Goal: Task Accomplishment & Management: Manage account settings

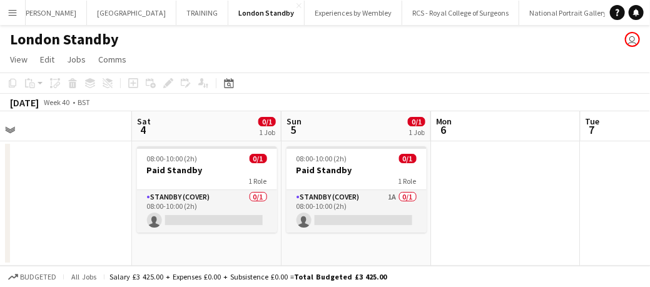
scroll to position [0, 383]
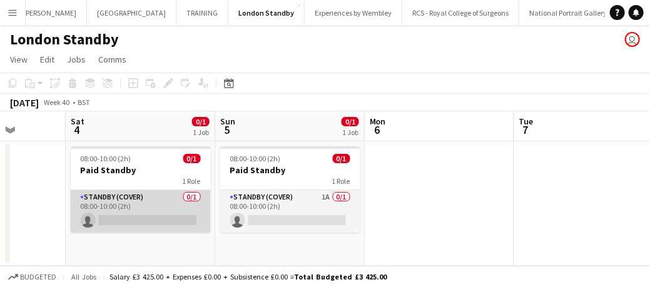
click at [152, 208] on app-card-role "Standby (cover) 0/1 08:00-10:00 (2h) single-neutral-actions" at bounding box center [141, 211] width 140 height 43
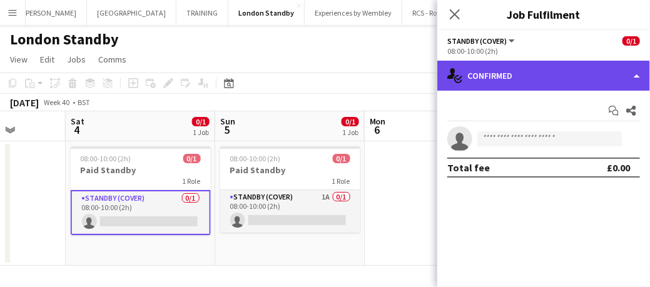
click at [509, 79] on div "single-neutral-actions-check-2 Confirmed" at bounding box center [543, 76] width 213 height 30
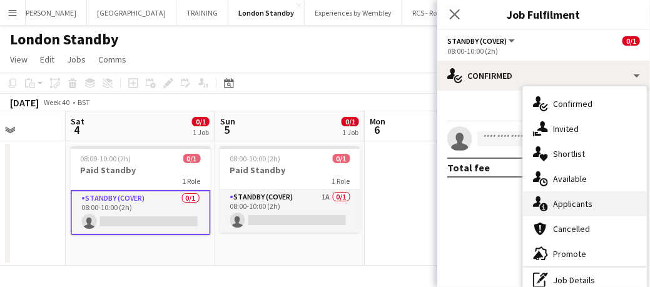
click at [559, 211] on div "single-neutral-actions-information Applicants" at bounding box center [585, 203] width 124 height 25
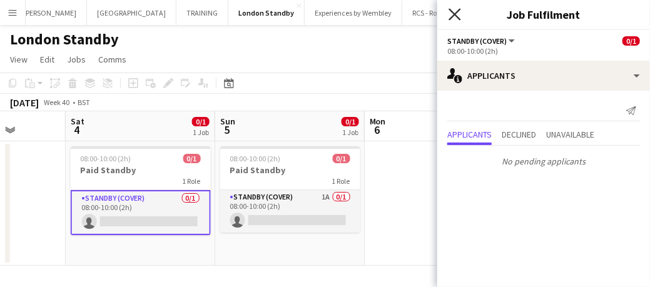
click at [452, 18] on icon at bounding box center [455, 14] width 12 height 12
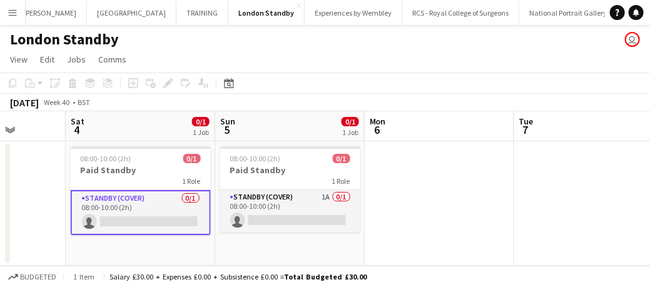
click at [138, 210] on app-card-role "Standby (cover) 0/1 08:00-10:00 (2h) single-neutral-actions" at bounding box center [141, 212] width 140 height 45
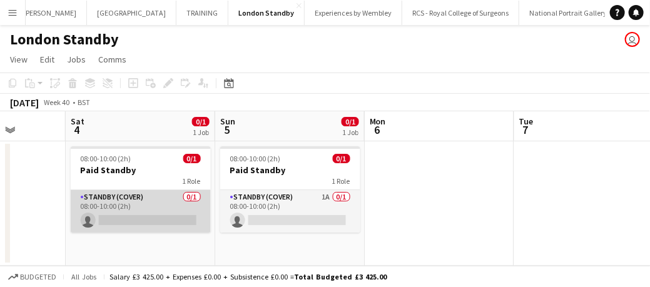
click at [159, 196] on app-card-role "Standby (cover) 0/1 08:00-10:00 (2h) single-neutral-actions" at bounding box center [141, 211] width 140 height 43
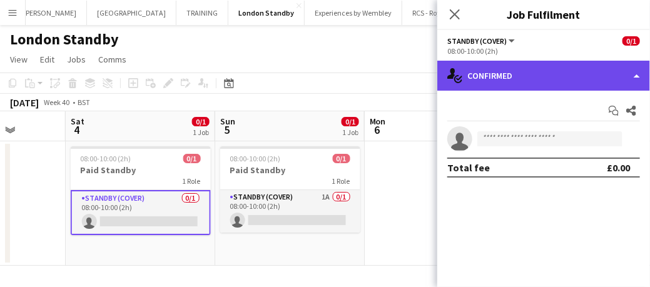
click at [516, 78] on div "single-neutral-actions-check-2 Confirmed" at bounding box center [543, 76] width 213 height 30
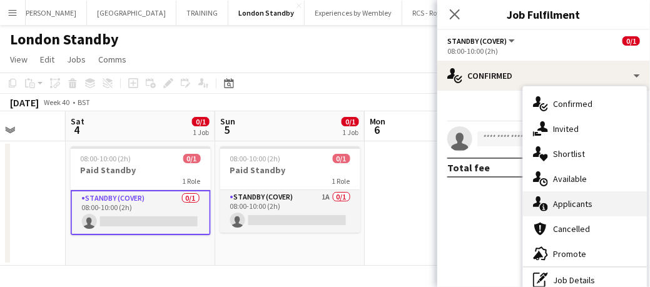
click at [571, 206] on span "Applicants" at bounding box center [572, 203] width 39 height 11
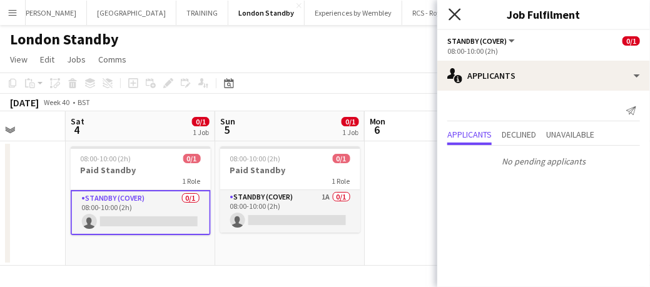
click at [457, 15] on icon "Close pop-in" at bounding box center [455, 14] width 12 height 12
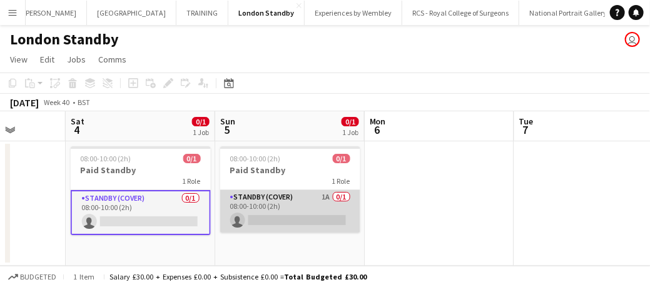
click at [295, 207] on app-card-role "Standby (cover) 1A 0/1 08:00-10:00 (2h) single-neutral-actions" at bounding box center [290, 211] width 140 height 43
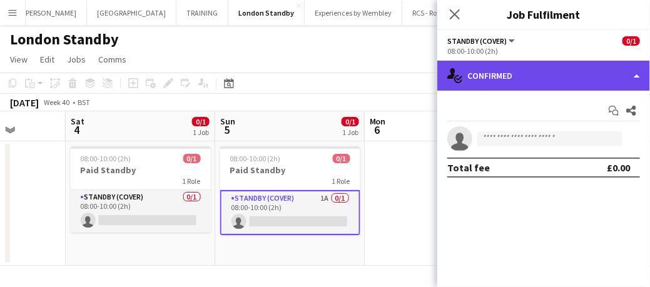
click at [486, 80] on div "single-neutral-actions-check-2 Confirmed" at bounding box center [543, 76] width 213 height 30
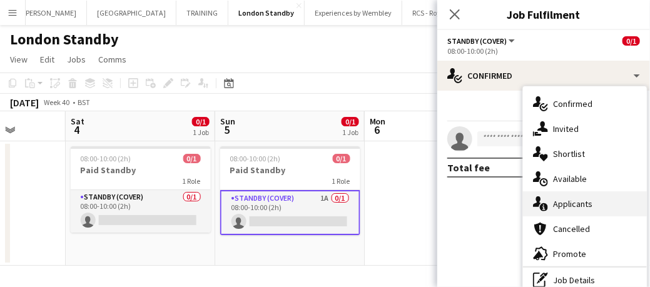
click at [579, 200] on span "Applicants" at bounding box center [572, 203] width 39 height 11
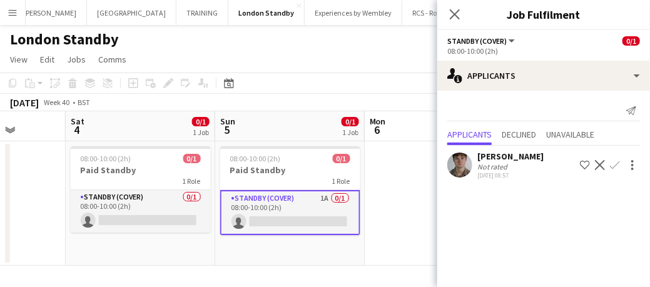
drag, startPoint x: 454, startPoint y: 17, endPoint x: 380, endPoint y: 201, distance: 198.8
drag, startPoint x: 380, startPoint y: 201, endPoint x: 311, endPoint y: 267, distance: 95.2
click at [311, 267] on app-board "London Standby user View Day view expanded Day view collapsed Month view Date p…" at bounding box center [325, 156] width 650 height 262
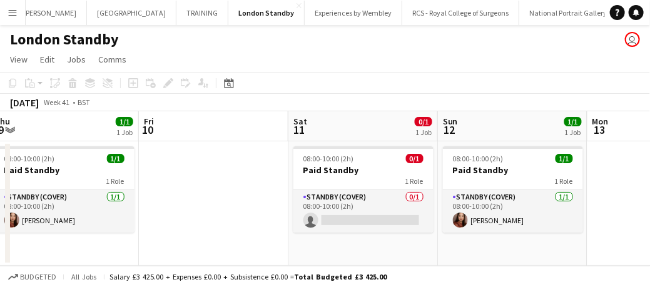
scroll to position [0, 309]
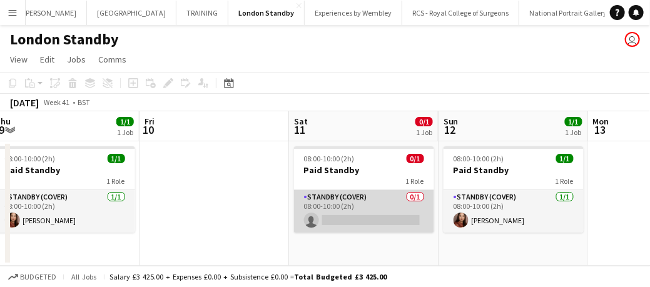
click at [380, 208] on app-card-role "Standby (cover) 0/1 08:00-10:00 (2h) single-neutral-actions" at bounding box center [364, 211] width 140 height 43
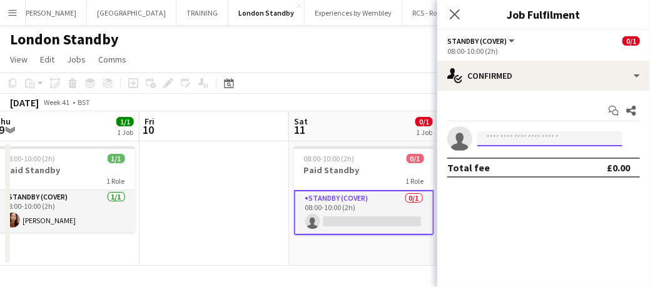
click at [500, 136] on input at bounding box center [549, 138] width 145 height 15
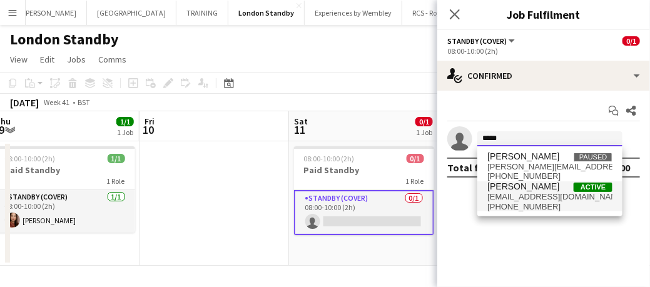
type input "*****"
click at [508, 199] on span "[EMAIL_ADDRESS][DOMAIN_NAME]" at bounding box center [549, 197] width 125 height 10
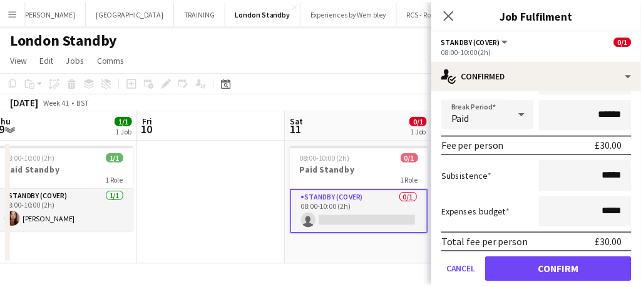
scroll to position [144, 0]
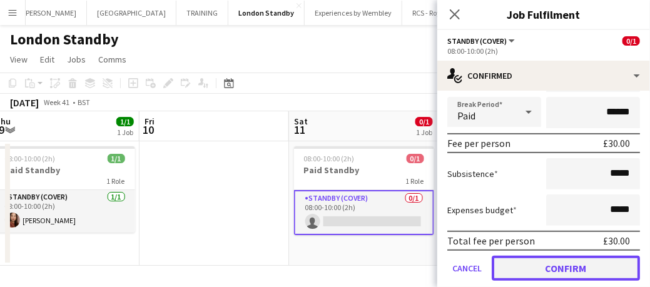
click at [539, 267] on button "Confirm" at bounding box center [566, 268] width 148 height 25
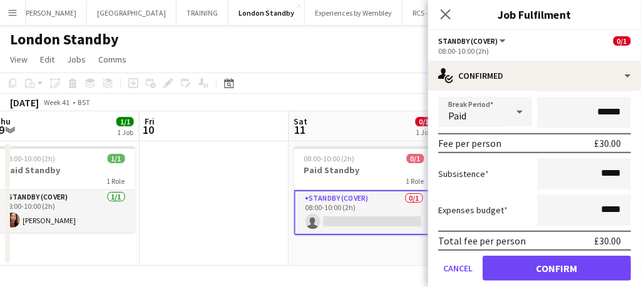
scroll to position [0, 0]
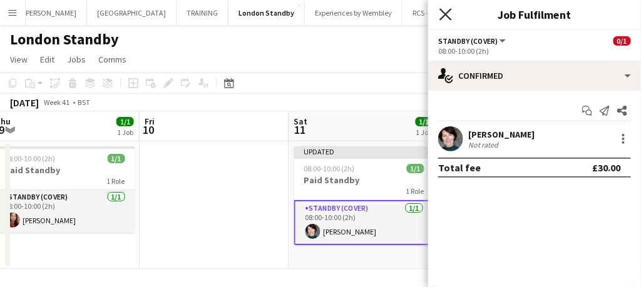
click at [440, 14] on icon "Close pop-in" at bounding box center [445, 14] width 12 height 12
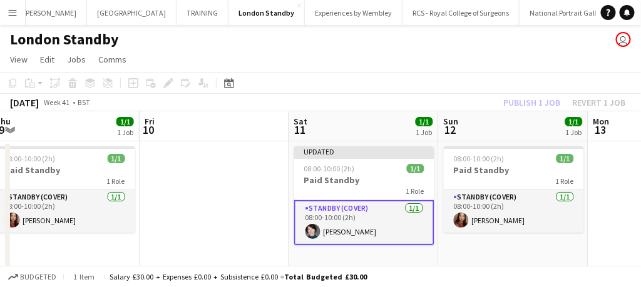
click at [380, 227] on app-card-role "Standby (cover) [DATE] 08:00-10:00 (2h) [PERSON_NAME]" at bounding box center [364, 222] width 140 height 45
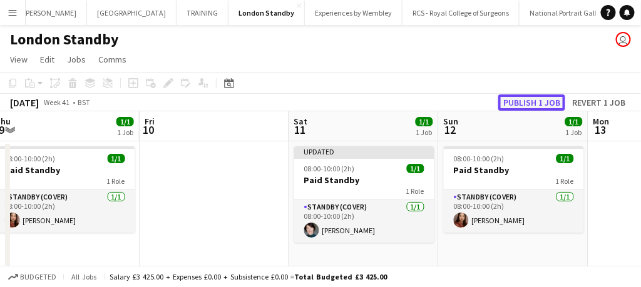
click at [516, 105] on button "Publish 1 job" at bounding box center [531, 102] width 67 height 16
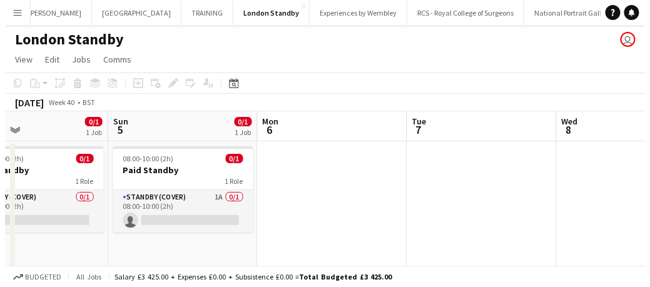
scroll to position [0, 342]
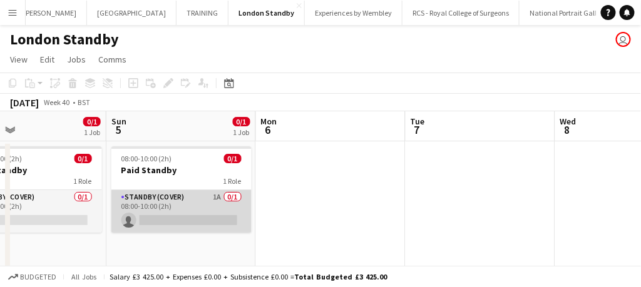
click at [218, 220] on app-card-role "Standby (cover) 1A 0/1 08:00-10:00 (2h) single-neutral-actions" at bounding box center [181, 211] width 140 height 43
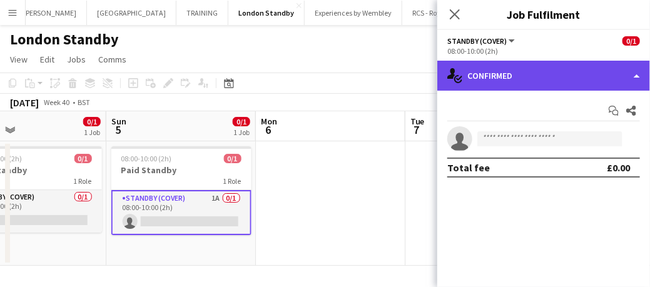
click at [521, 65] on div "single-neutral-actions-check-2 Confirmed" at bounding box center [543, 76] width 213 height 30
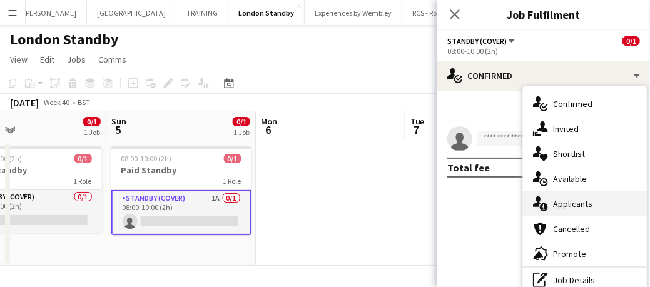
click at [562, 203] on span "Applicants" at bounding box center [572, 203] width 39 height 11
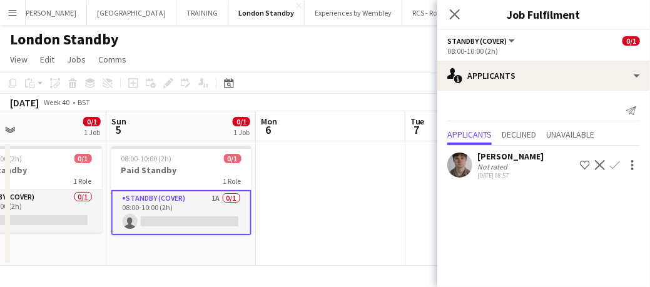
click at [613, 160] on app-icon "Confirm" at bounding box center [615, 165] width 10 height 10
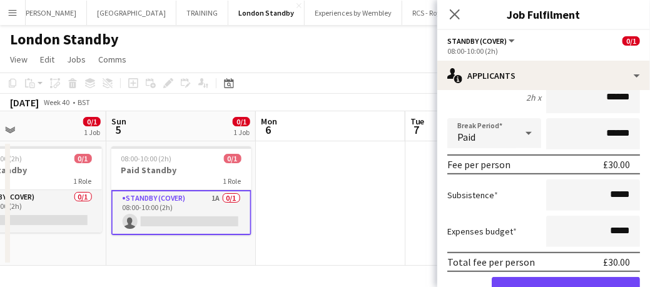
scroll to position [186, 0]
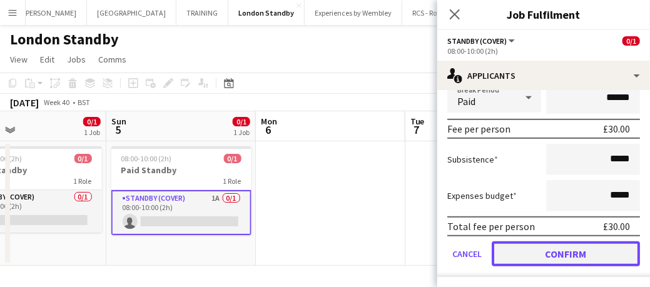
click at [536, 249] on button "Confirm" at bounding box center [566, 254] width 148 height 25
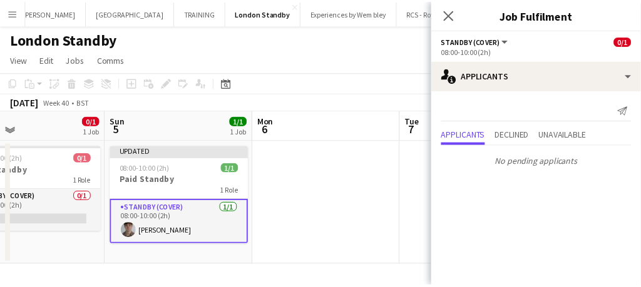
scroll to position [0, 0]
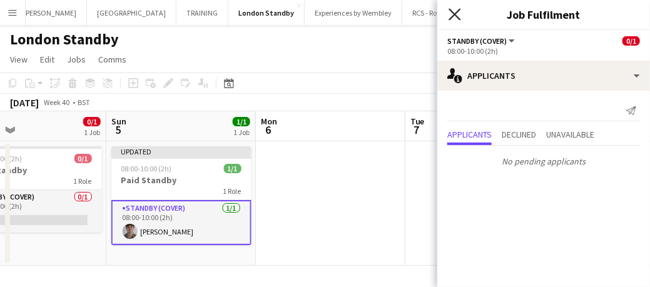
click at [459, 20] on icon "Close pop-in" at bounding box center [455, 14] width 12 height 12
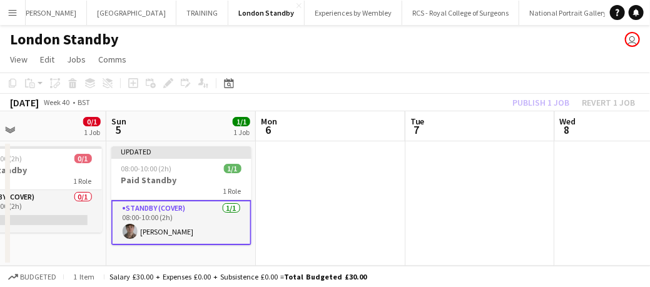
click at [203, 221] on app-card-role "Standby (cover) [DATE] 08:00-10:00 (2h) [PERSON_NAME]" at bounding box center [181, 222] width 140 height 45
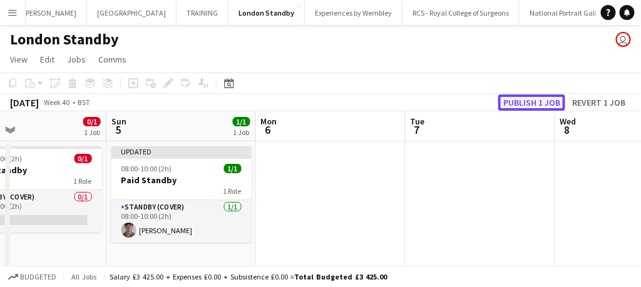
click at [518, 99] on button "Publish 1 job" at bounding box center [531, 102] width 67 height 16
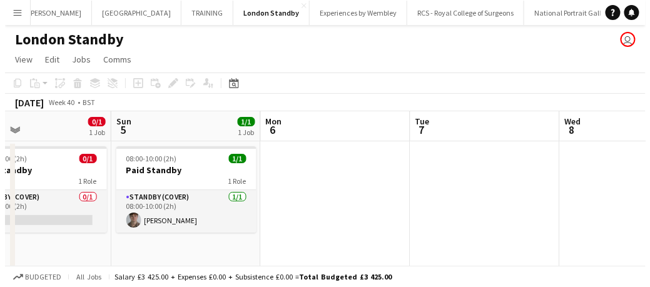
scroll to position [0, 318]
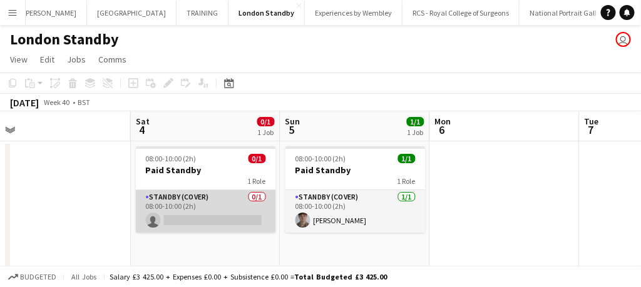
click at [208, 215] on app-card-role "Standby (cover) 0/1 08:00-10:00 (2h) single-neutral-actions" at bounding box center [206, 211] width 140 height 43
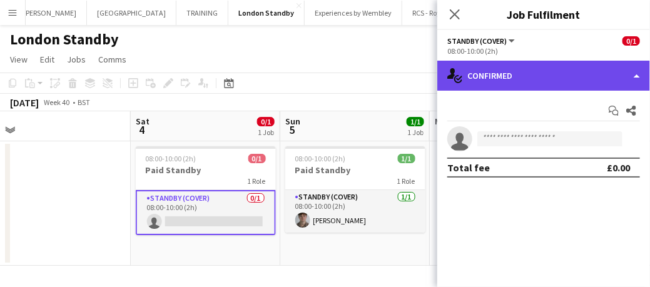
click at [524, 76] on div "single-neutral-actions-check-2 Confirmed" at bounding box center [543, 76] width 213 height 30
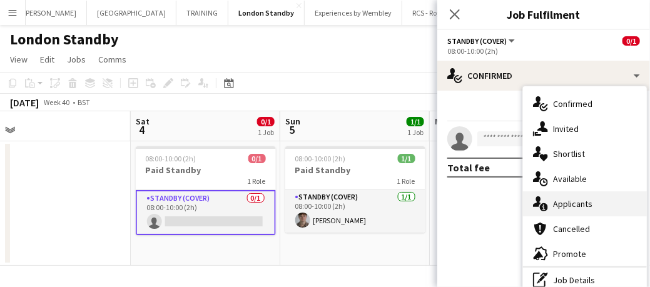
click at [556, 208] on span "Applicants" at bounding box center [572, 203] width 39 height 11
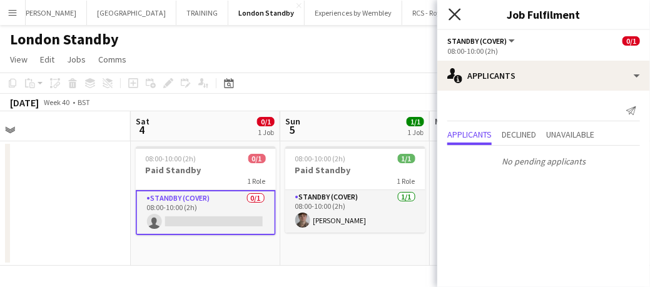
click at [458, 14] on icon "Close pop-in" at bounding box center [455, 14] width 12 height 12
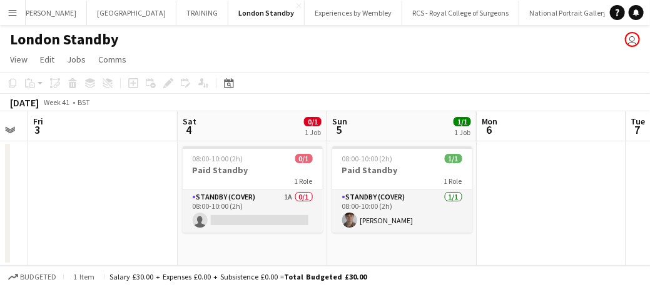
scroll to position [0, 334]
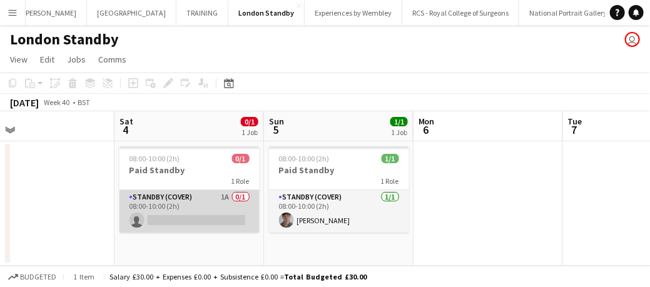
click at [195, 211] on app-card-role "Standby (cover) 1A 0/1 08:00-10:00 (2h) single-neutral-actions" at bounding box center [190, 211] width 140 height 43
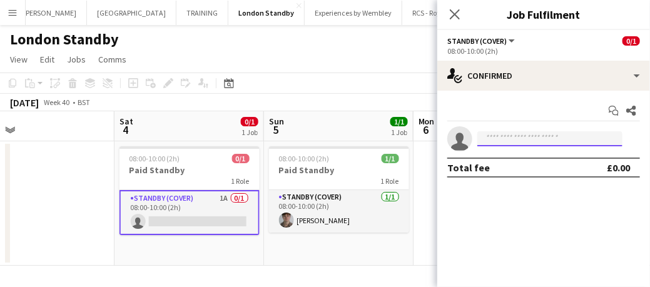
click at [504, 135] on input at bounding box center [549, 138] width 145 height 15
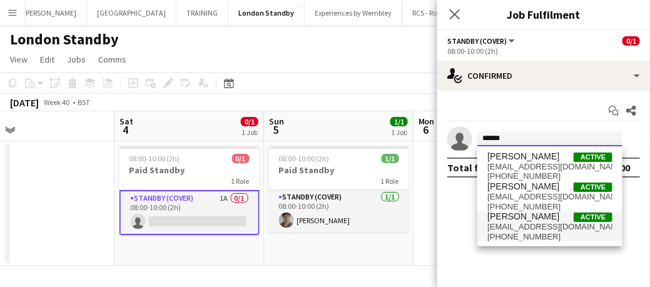
type input "******"
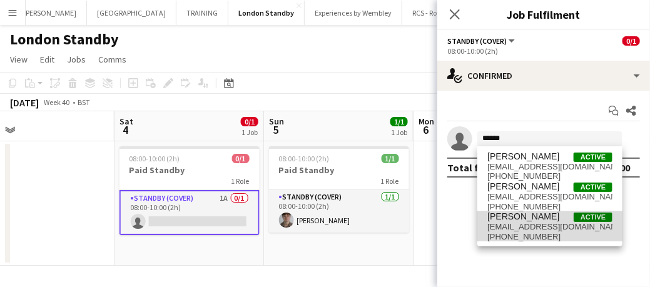
click at [504, 233] on span "[PHONE_NUMBER]" at bounding box center [549, 237] width 125 height 10
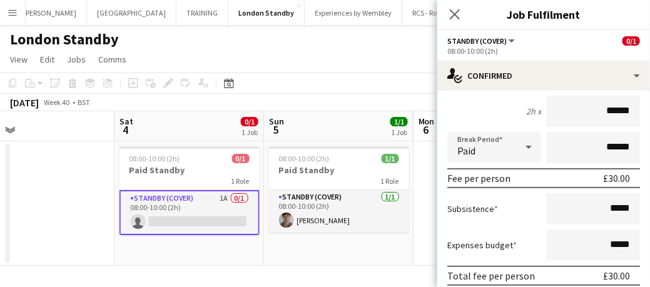
scroll to position [183, 0]
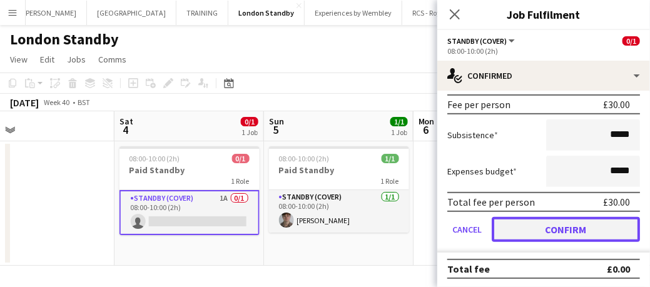
click at [519, 229] on button "Confirm" at bounding box center [566, 229] width 148 height 25
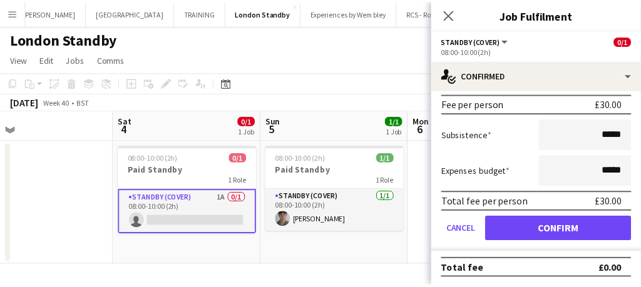
scroll to position [0, 0]
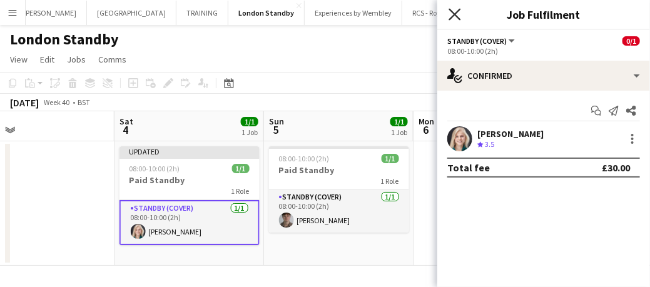
click at [456, 17] on icon "Close pop-in" at bounding box center [455, 14] width 12 height 12
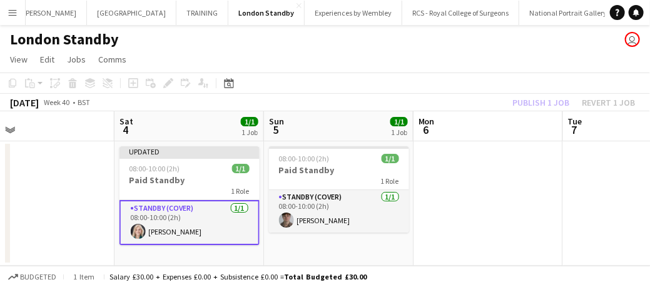
click at [214, 221] on app-card-role "Standby (cover) [DATE] 08:00-10:00 (2h) [PERSON_NAME]" at bounding box center [190, 222] width 140 height 45
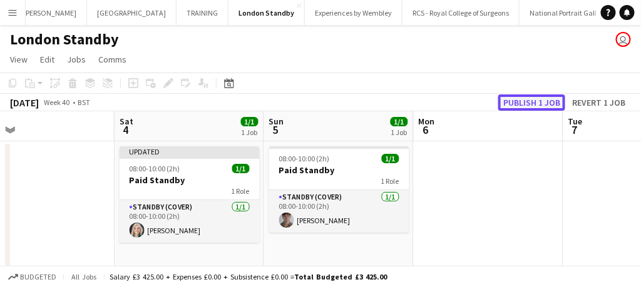
click at [526, 106] on button "Publish 1 job" at bounding box center [531, 102] width 67 height 16
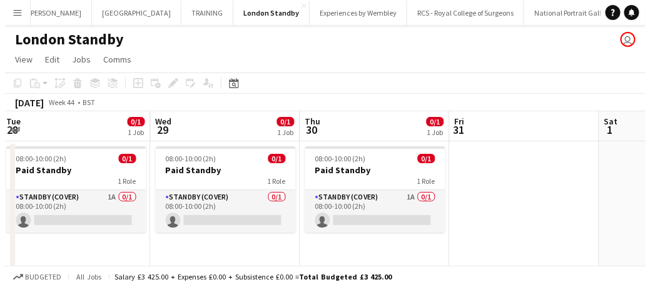
scroll to position [0, 452]
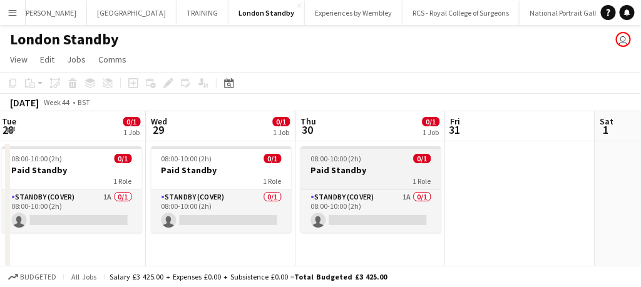
click at [366, 163] on app-job-card "08:00-10:00 (2h) 0/1 Paid Standby 1 Role Standby (cover) 1A 0/1 08:00-10:00 (2h…" at bounding box center [371, 189] width 140 height 86
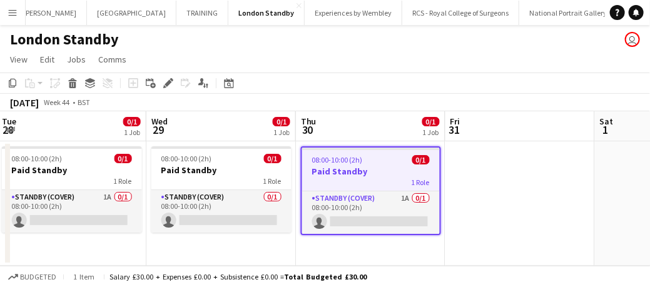
click at [512, 170] on app-date-cell at bounding box center [521, 203] width 150 height 125
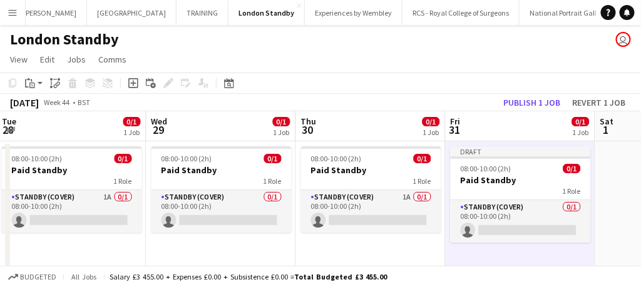
click at [513, 93] on app-toolbar "Copy Paste Paste Ctrl+V Paste with crew Ctrl+Shift+V Paste linked Job [GEOGRAPH…" at bounding box center [320, 83] width 641 height 21
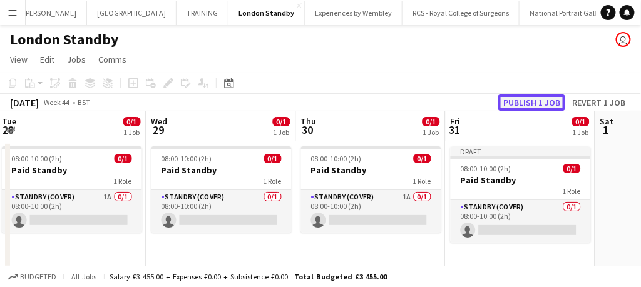
click at [519, 104] on button "Publish 1 job" at bounding box center [531, 102] width 67 height 16
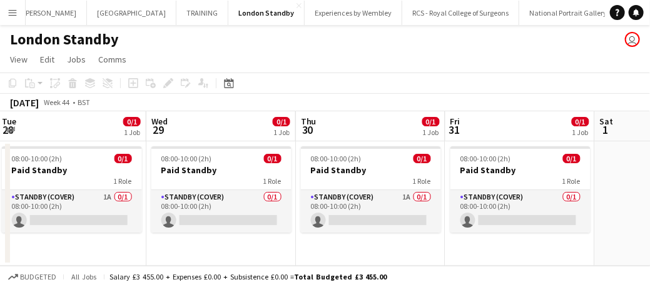
click at [519, 104] on div "[DATE] Week 44 • BST" at bounding box center [325, 103] width 650 height 18
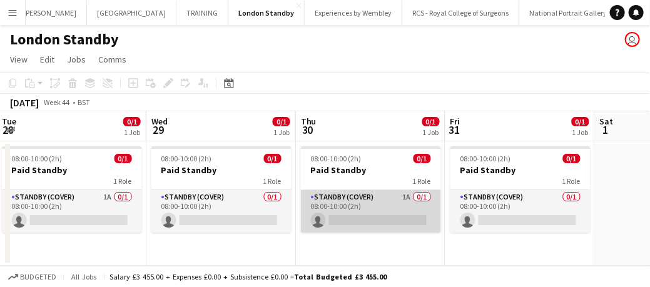
click at [354, 214] on app-card-role "Standby (cover) 1A 0/1 08:00-10:00 (2h) single-neutral-actions" at bounding box center [371, 211] width 140 height 43
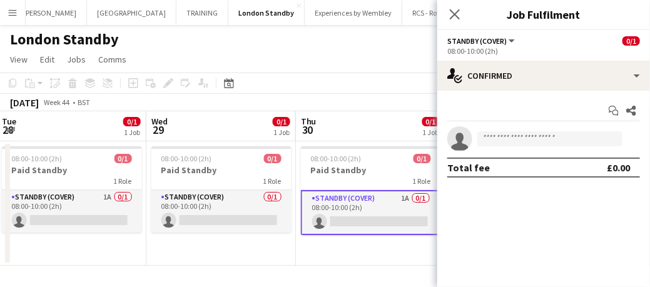
click at [354, 214] on app-card-role "Standby (cover) 1A 0/1 08:00-10:00 (2h) single-neutral-actions" at bounding box center [371, 212] width 140 height 45
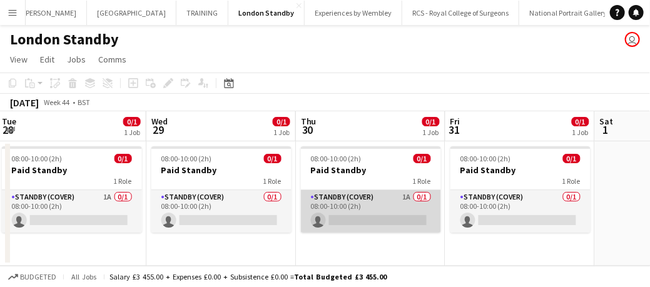
click at [354, 214] on app-card-role "Standby (cover) 1A 0/1 08:00-10:00 (2h) single-neutral-actions" at bounding box center [371, 211] width 140 height 43
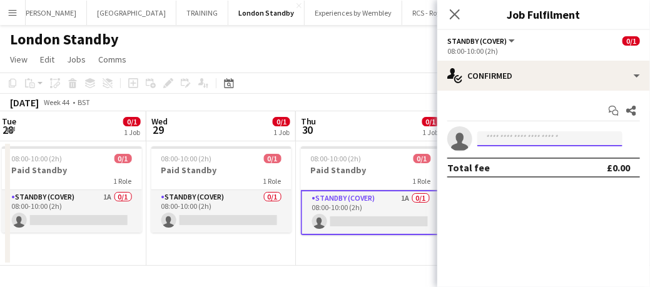
click at [500, 137] on input at bounding box center [549, 138] width 145 height 15
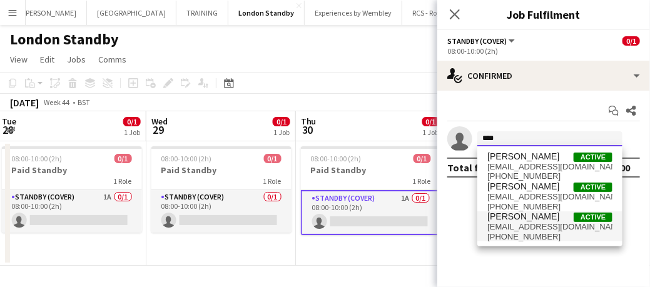
type input "****"
click at [514, 219] on span "[PERSON_NAME]" at bounding box center [523, 216] width 72 height 11
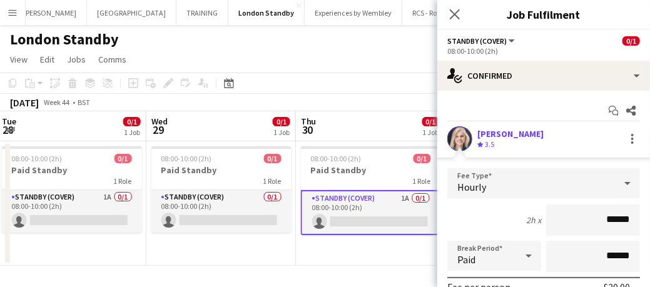
scroll to position [183, 0]
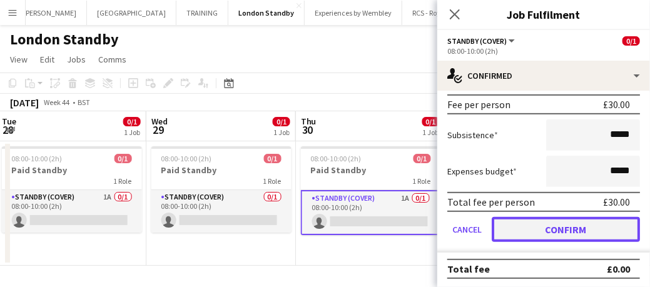
click at [539, 225] on button "Confirm" at bounding box center [566, 229] width 148 height 25
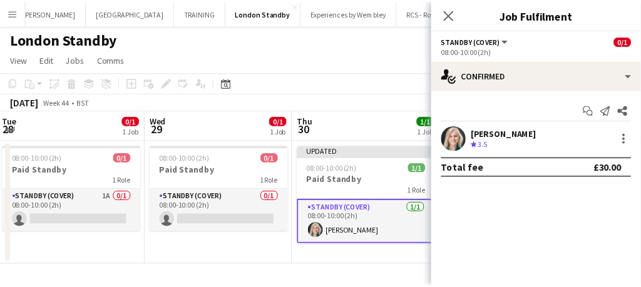
scroll to position [0, 0]
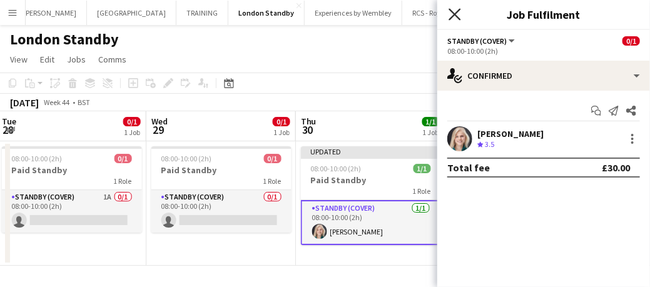
click at [449, 17] on icon "Close pop-in" at bounding box center [455, 14] width 12 height 12
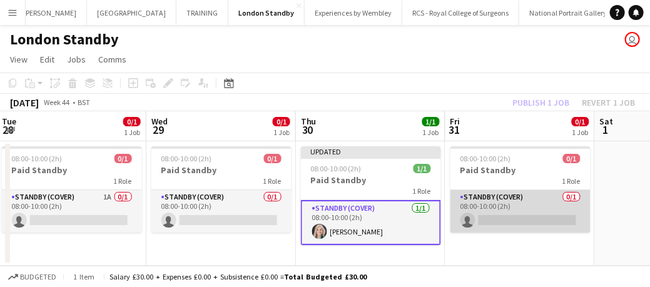
click at [504, 216] on app-card-role "Standby (cover) 0/1 08:00-10:00 (2h) single-neutral-actions" at bounding box center [521, 211] width 140 height 43
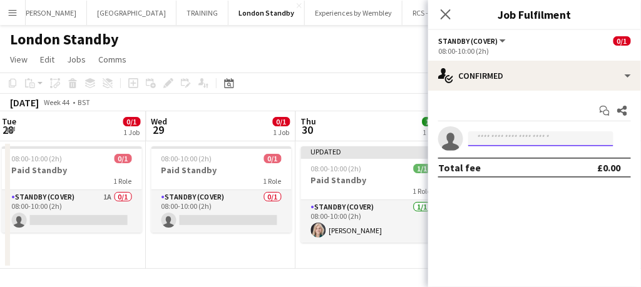
click at [491, 143] on input at bounding box center [540, 138] width 145 height 15
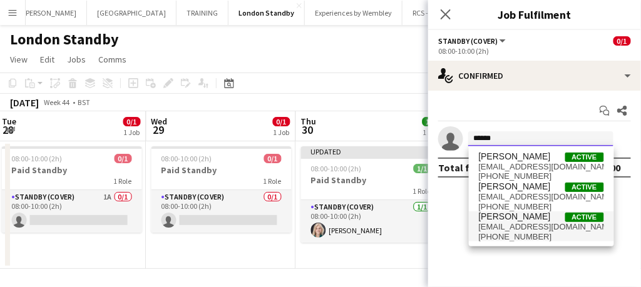
type input "******"
click at [507, 227] on span "[EMAIL_ADDRESS][DOMAIN_NAME]" at bounding box center [541, 227] width 125 height 10
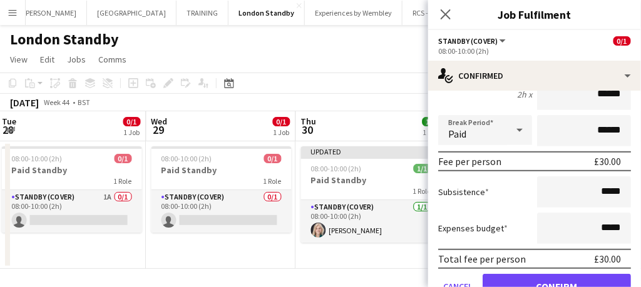
scroll to position [168, 0]
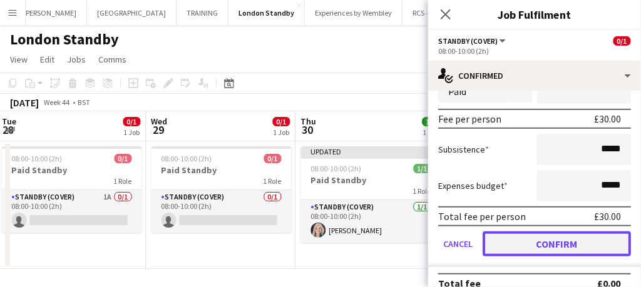
click at [523, 237] on button "Confirm" at bounding box center [556, 244] width 148 height 25
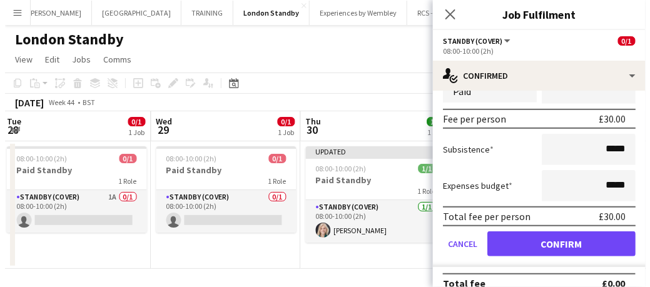
scroll to position [0, 0]
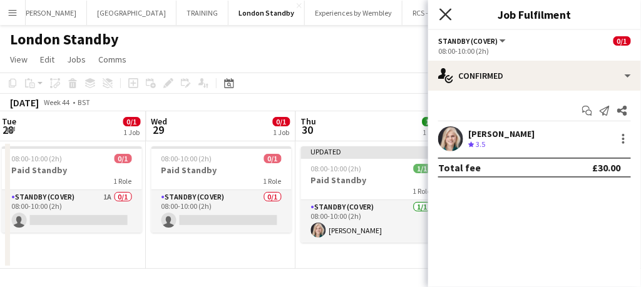
click at [446, 13] on icon "Close pop-in" at bounding box center [445, 14] width 12 height 12
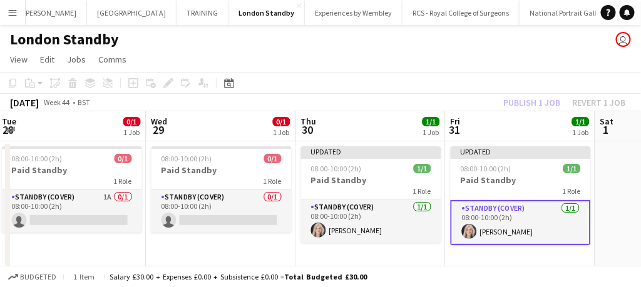
click at [497, 212] on app-card-role "Standby (cover) [DATE] 08:00-10:00 (2h) [PERSON_NAME]" at bounding box center [521, 222] width 140 height 45
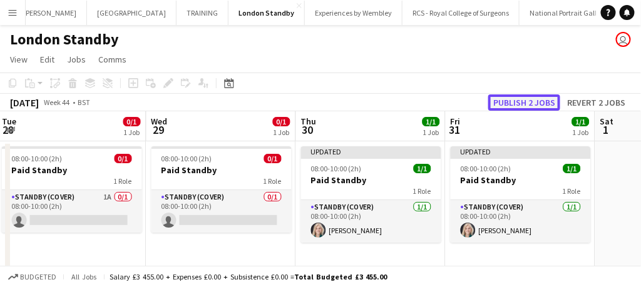
click at [522, 101] on button "Publish 2 jobs" at bounding box center [524, 102] width 72 height 16
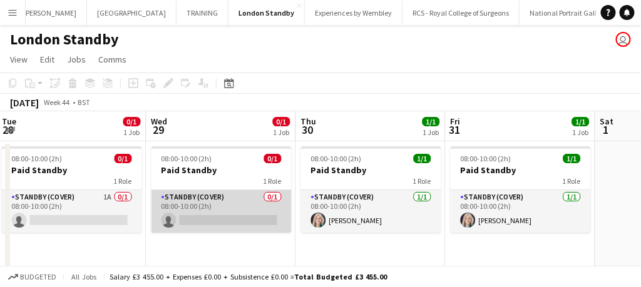
click at [247, 201] on app-card-role "Standby (cover) 0/1 08:00-10:00 (2h) single-neutral-actions" at bounding box center [221, 211] width 140 height 43
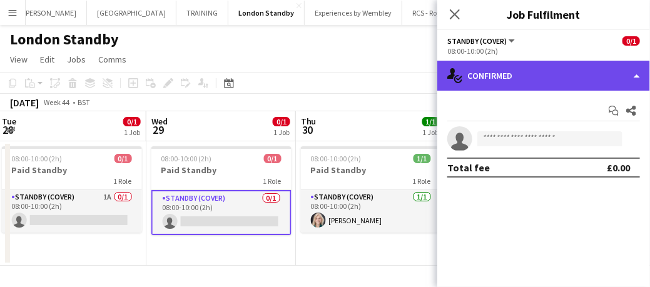
click at [538, 74] on div "single-neutral-actions-check-2 Confirmed" at bounding box center [543, 76] width 213 height 30
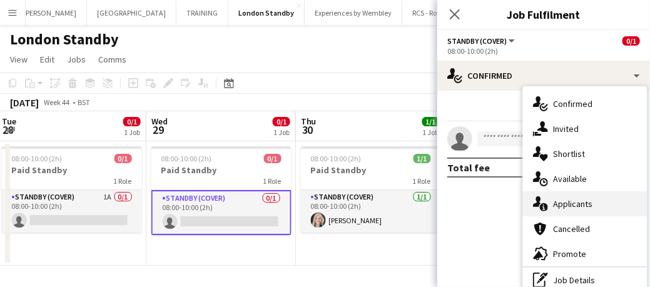
click at [574, 206] on span "Applicants" at bounding box center [572, 203] width 39 height 11
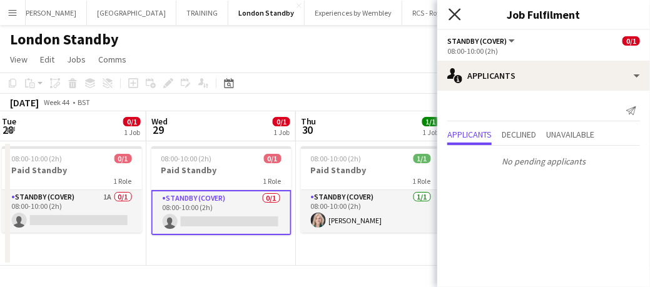
click at [453, 10] on icon "Close pop-in" at bounding box center [455, 14] width 12 height 12
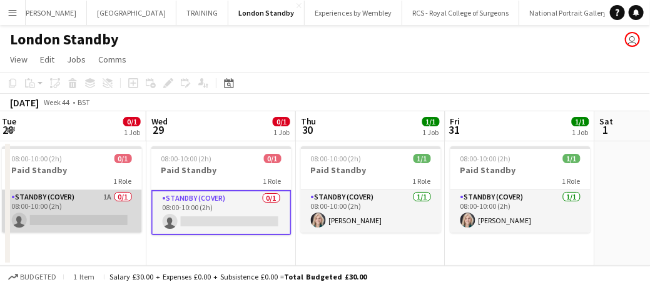
click at [87, 218] on app-card-role "Standby (cover) 1A 0/1 08:00-10:00 (2h) single-neutral-actions" at bounding box center [72, 211] width 140 height 43
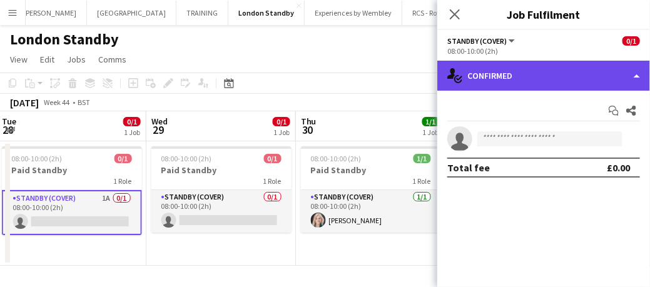
click at [511, 79] on div "single-neutral-actions-check-2 Confirmed" at bounding box center [543, 76] width 213 height 30
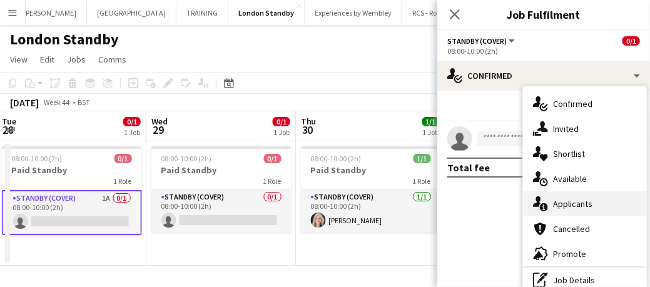
click at [566, 201] on span "Applicants" at bounding box center [572, 203] width 39 height 11
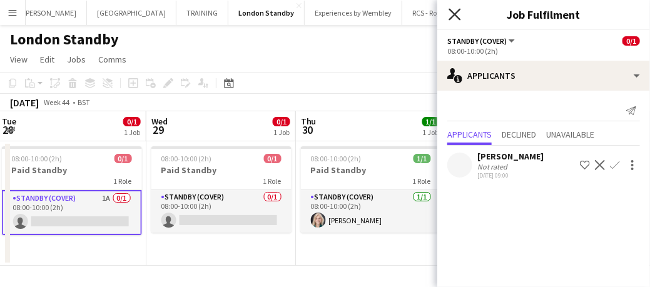
click at [455, 14] on icon at bounding box center [455, 14] width 12 height 12
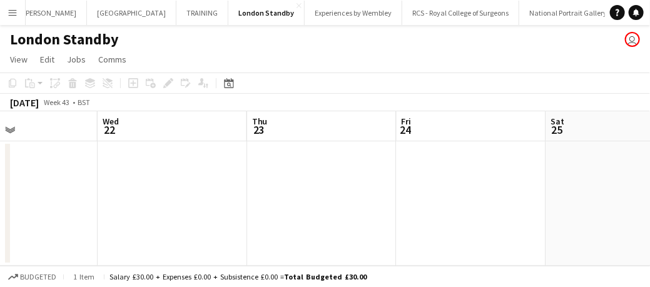
scroll to position [0, 499]
